Goal: Task Accomplishment & Management: Use online tool/utility

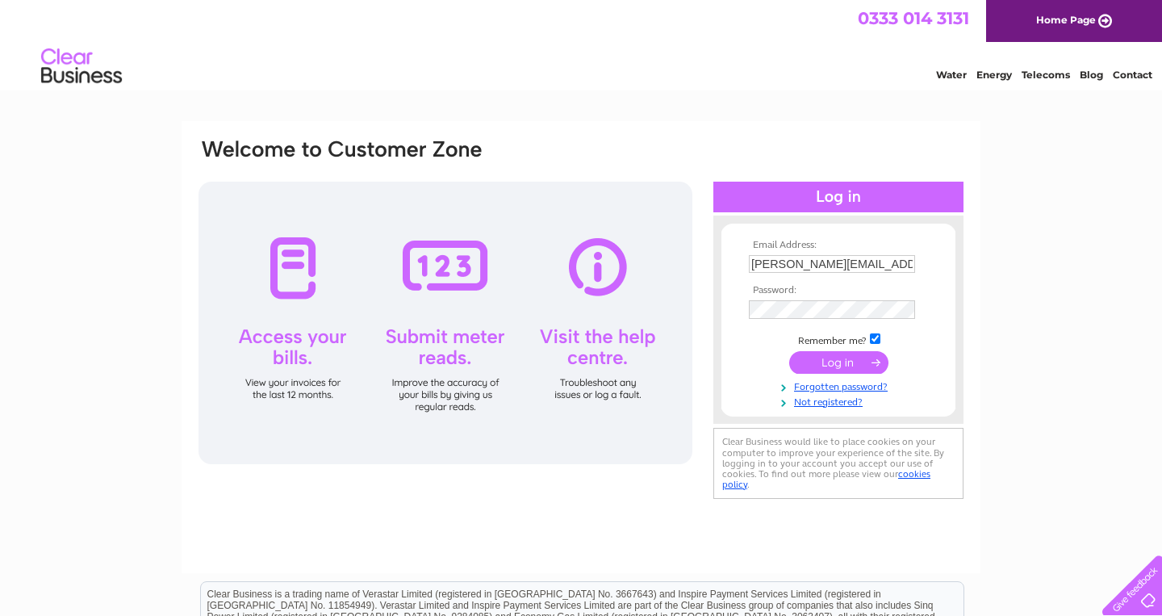
click at [821, 364] on input "submit" at bounding box center [838, 362] width 99 height 23
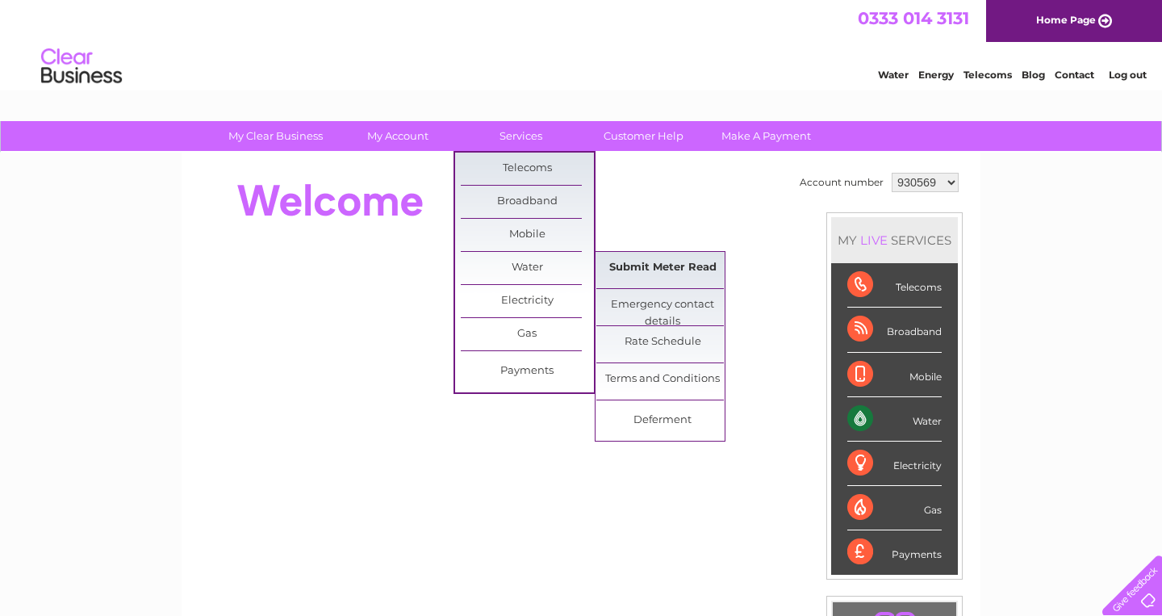
click at [632, 265] on link "Submit Meter Read" at bounding box center [662, 268] width 133 height 32
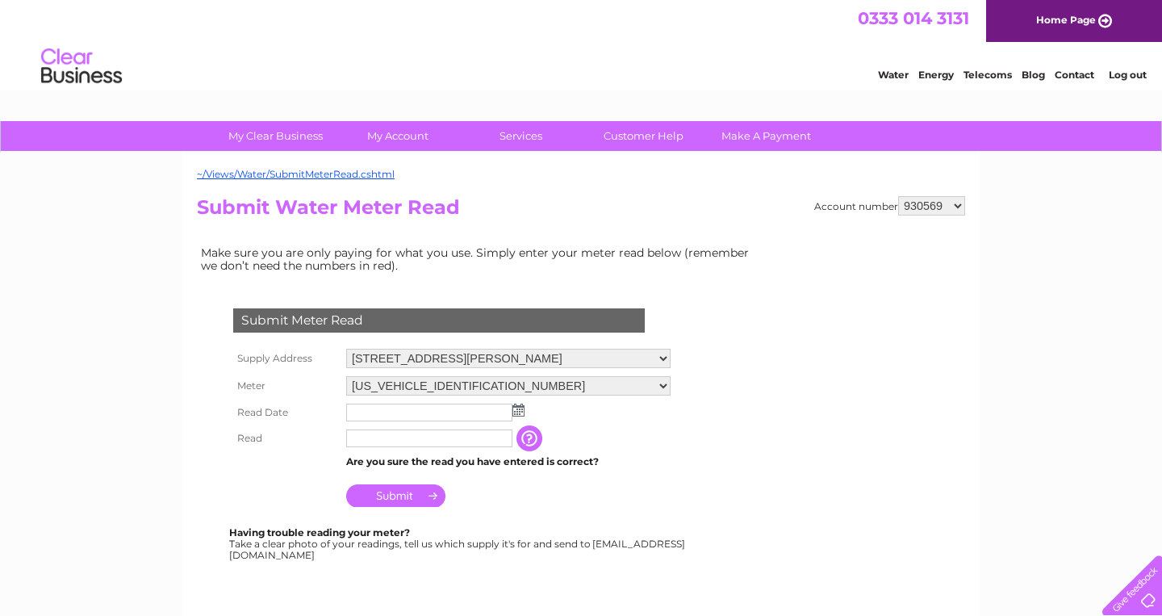
click at [520, 412] on img at bounding box center [519, 410] width 12 height 13
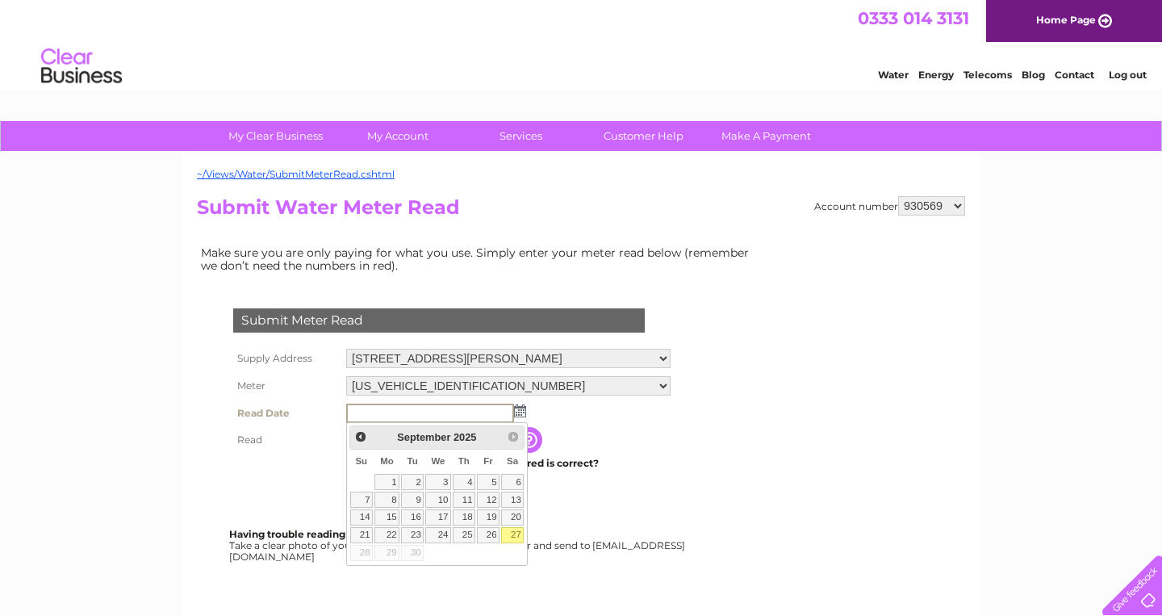
click at [513, 534] on link "27" at bounding box center [512, 535] width 23 height 16
type input "2025/09/27"
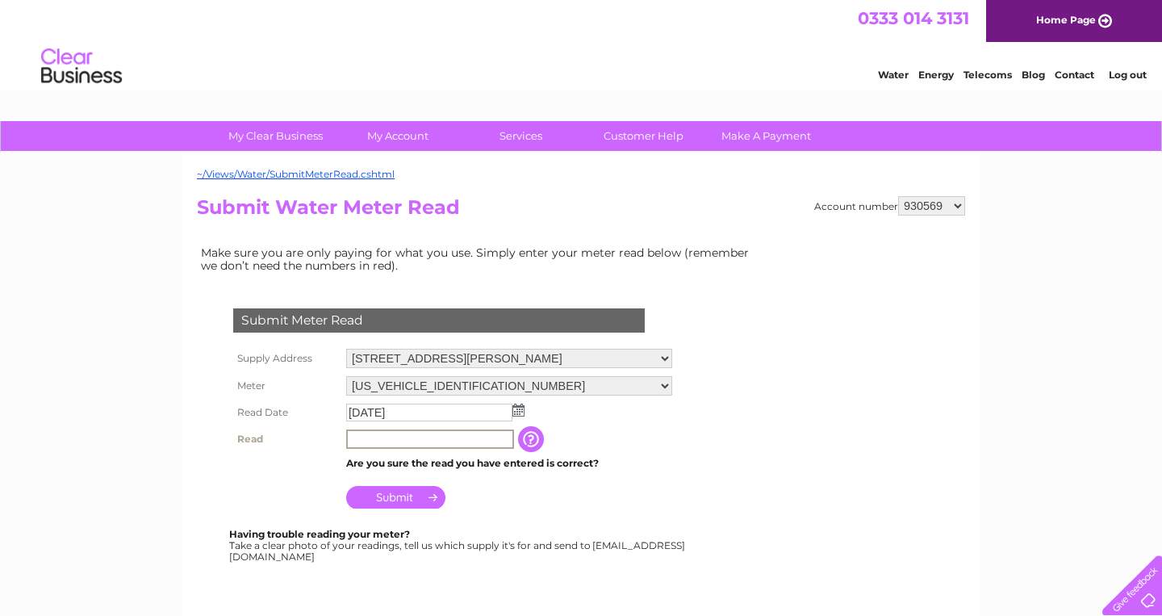
click at [366, 439] on input "text" at bounding box center [430, 438] width 168 height 19
type input "00000"
click at [391, 503] on input "Submit" at bounding box center [395, 497] width 99 height 23
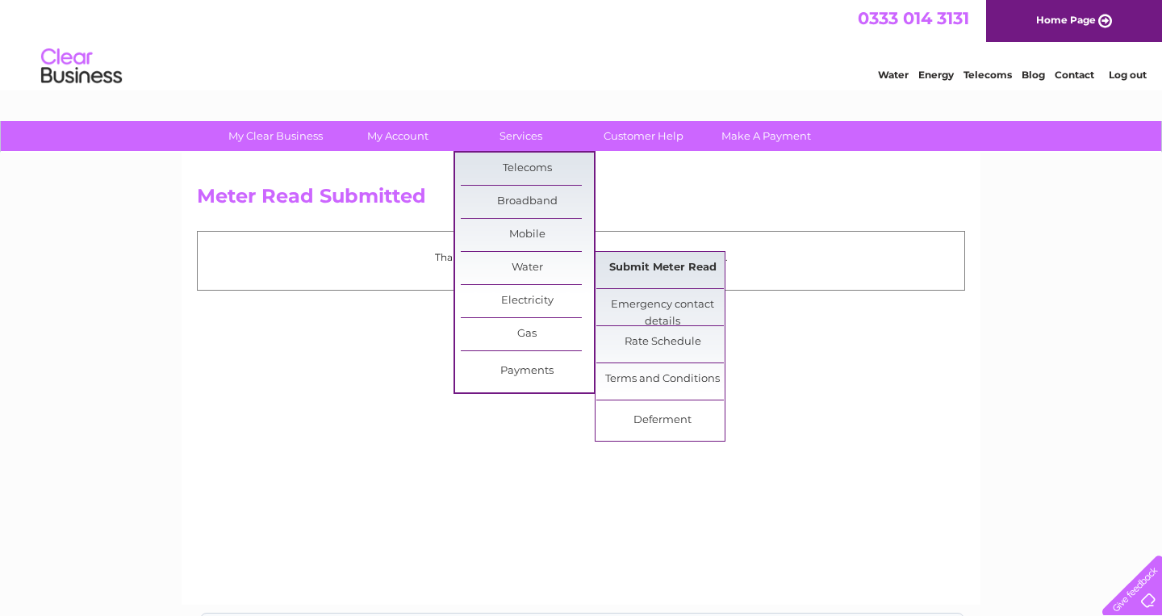
click at [647, 270] on link "Submit Meter Read" at bounding box center [662, 268] width 133 height 32
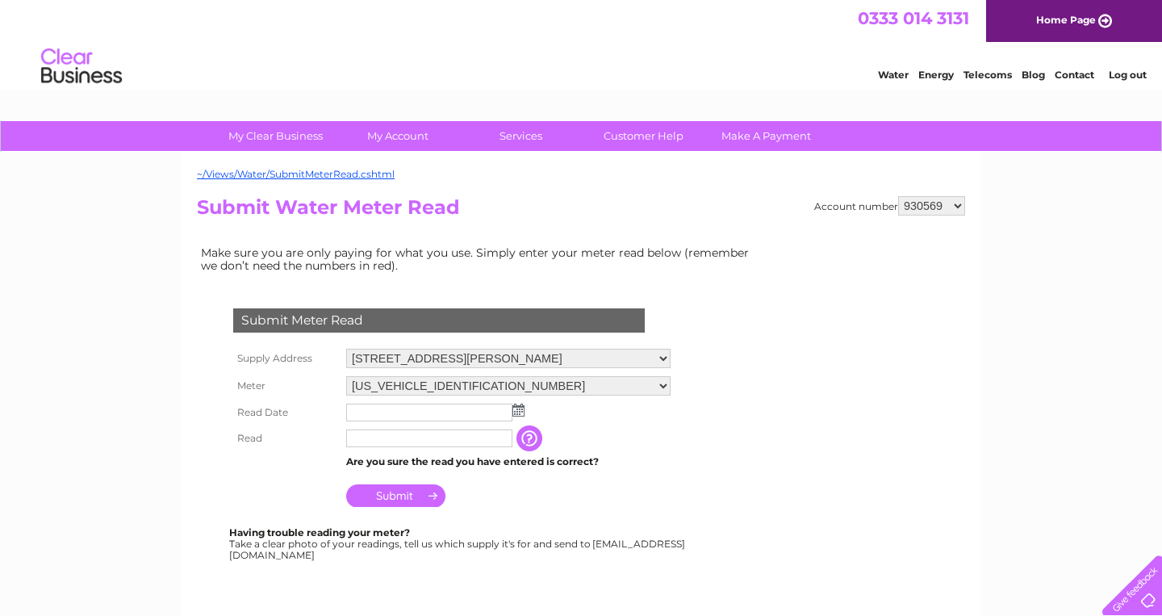
select select "969609"
click option "969609" at bounding box center [0, 0] width 0 height 0
click at [521, 411] on img at bounding box center [519, 410] width 12 height 13
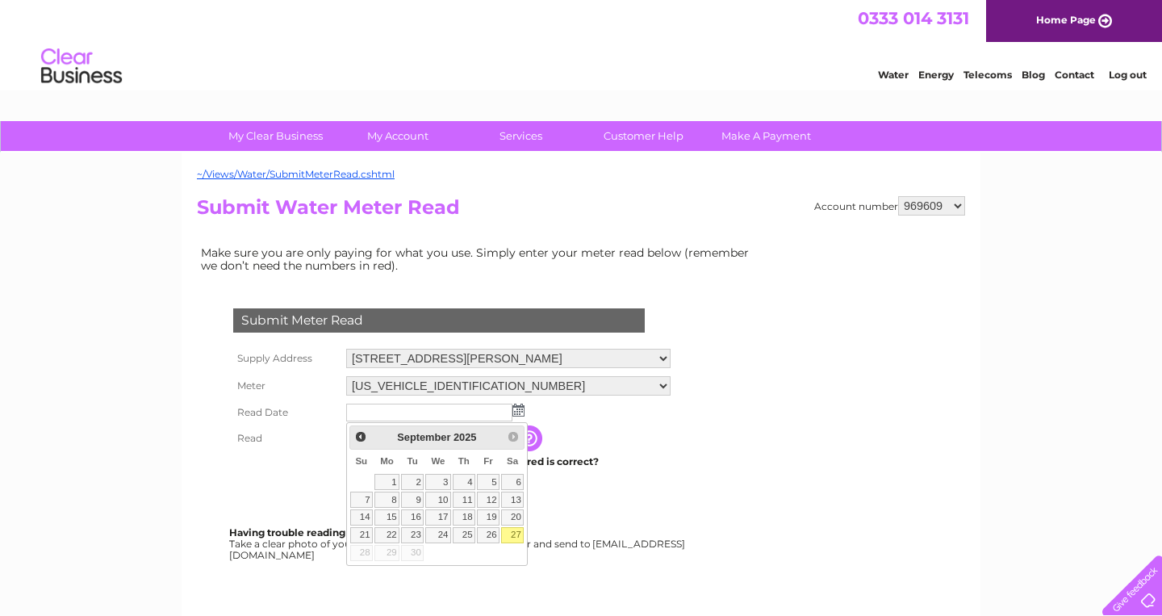
click at [511, 537] on link "27" at bounding box center [512, 535] width 23 height 16
type input "[DATE]"
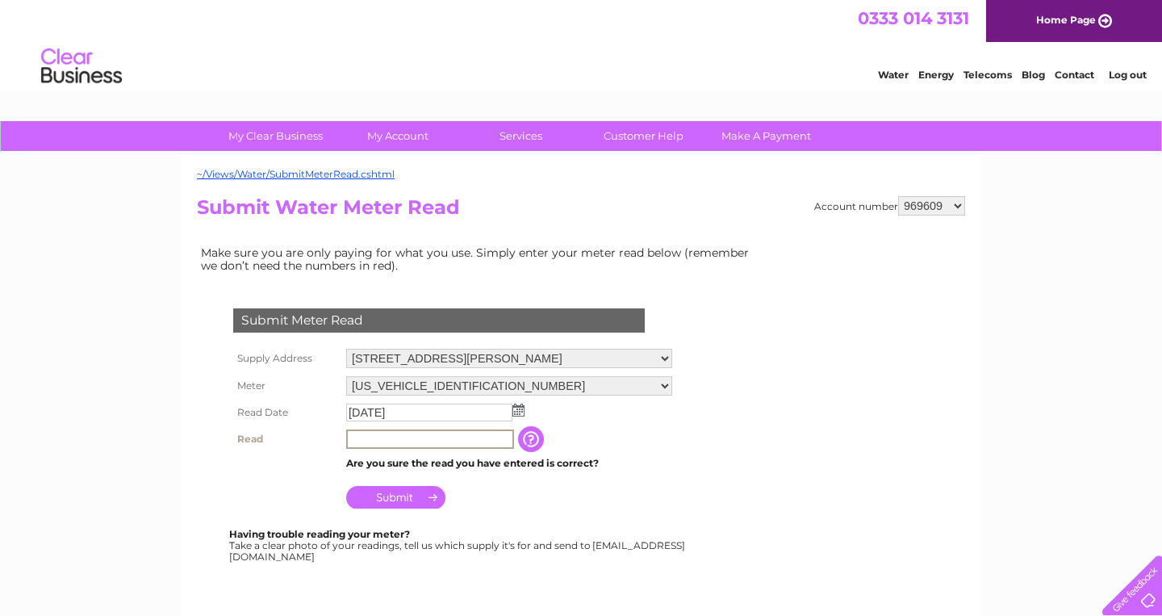
click at [388, 439] on input "text" at bounding box center [430, 438] width 168 height 19
type input "00054"
click at [542, 437] on input "button" at bounding box center [531, 438] width 29 height 26
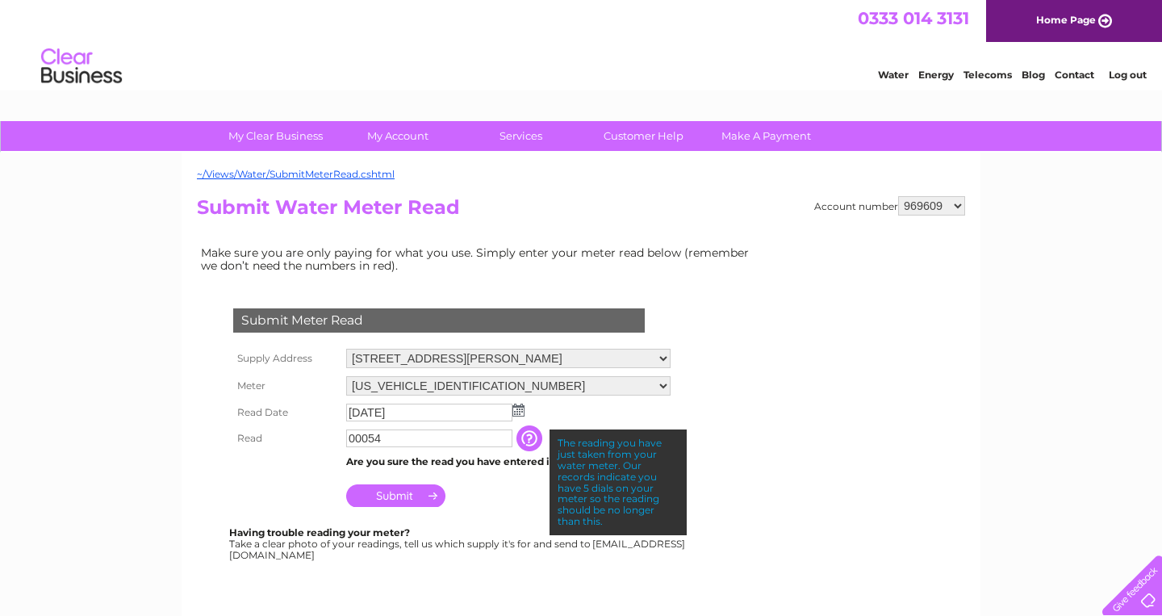
click at [413, 500] on input "Submit" at bounding box center [395, 495] width 99 height 23
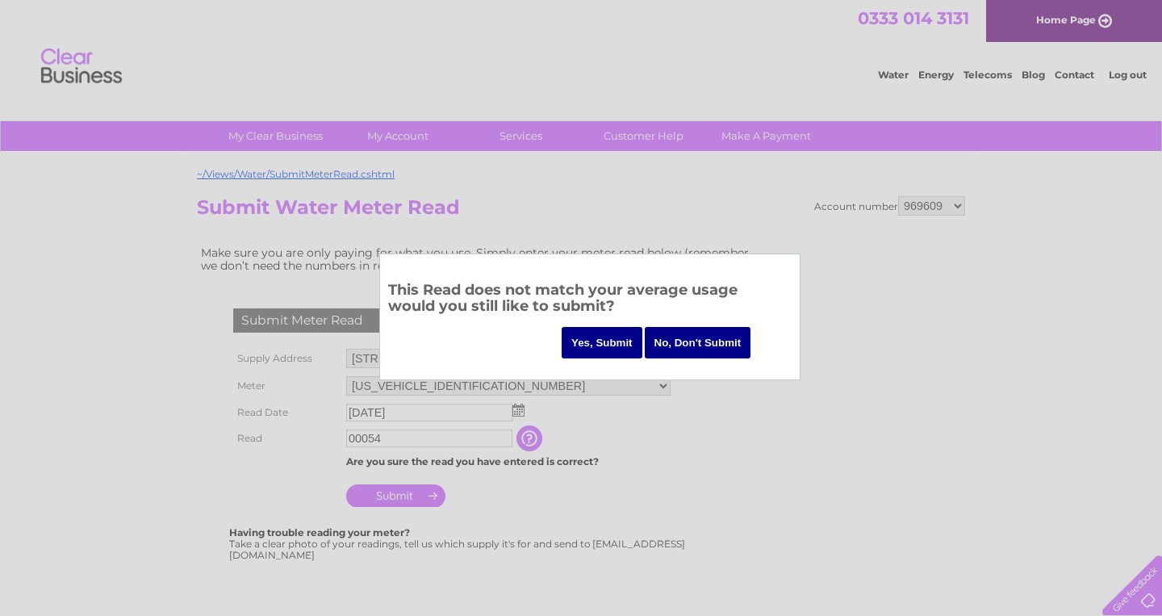
click at [622, 341] on input "Yes, Submit" at bounding box center [602, 342] width 81 height 31
